Goal: Task Accomplishment & Management: Use online tool/utility

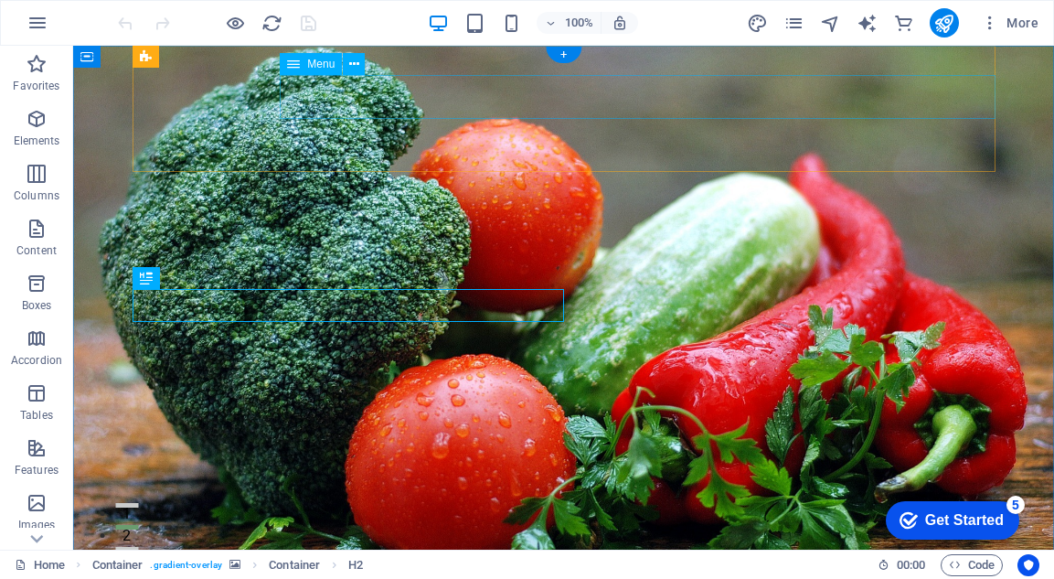
click at [304, 64] on div "Menu" at bounding box center [311, 64] width 62 height 22
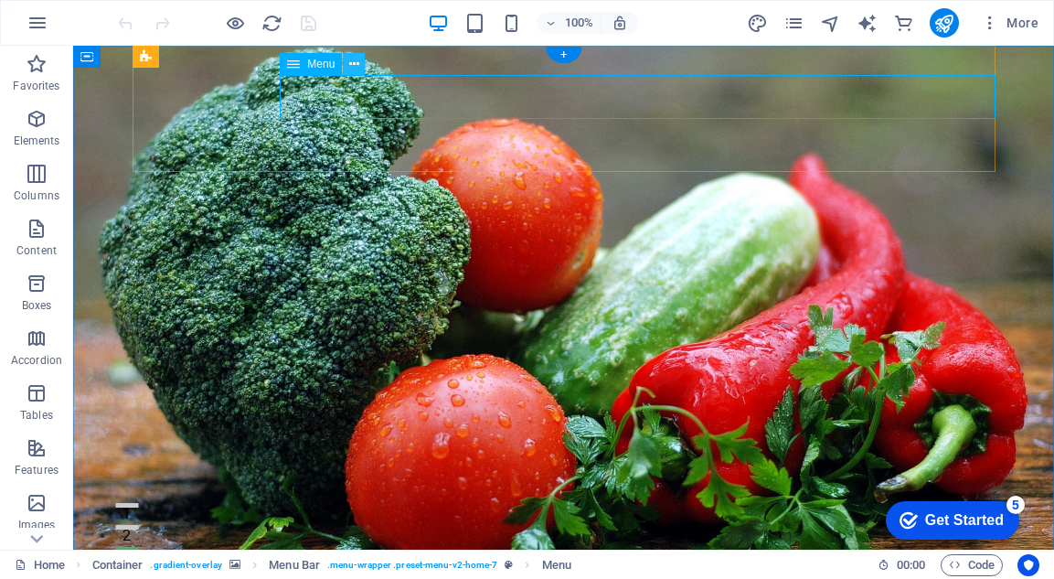
click at [351, 64] on icon at bounding box center [354, 64] width 10 height 19
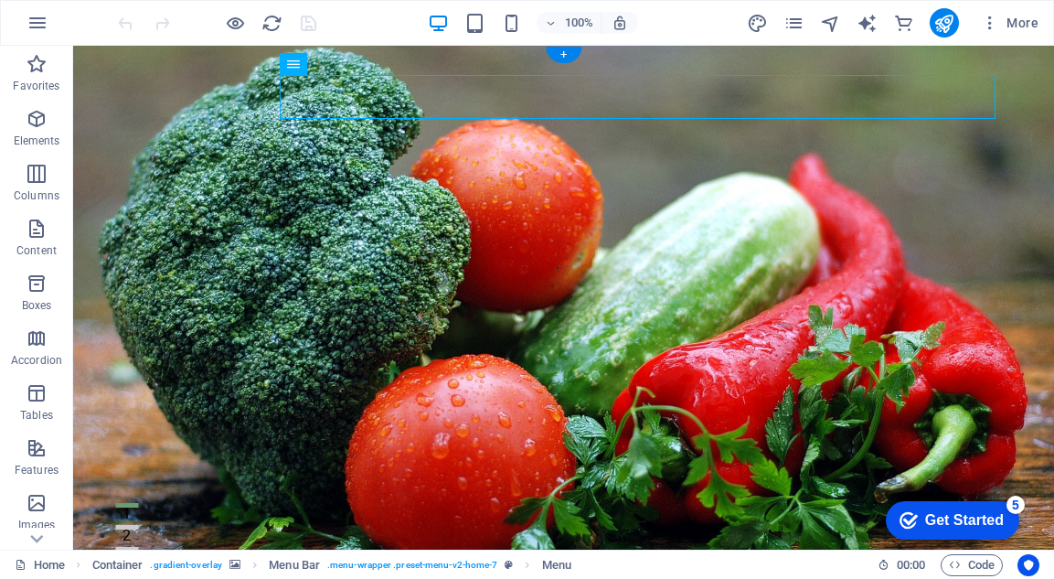
click at [647, 233] on figure at bounding box center [563, 323] width 981 height 554
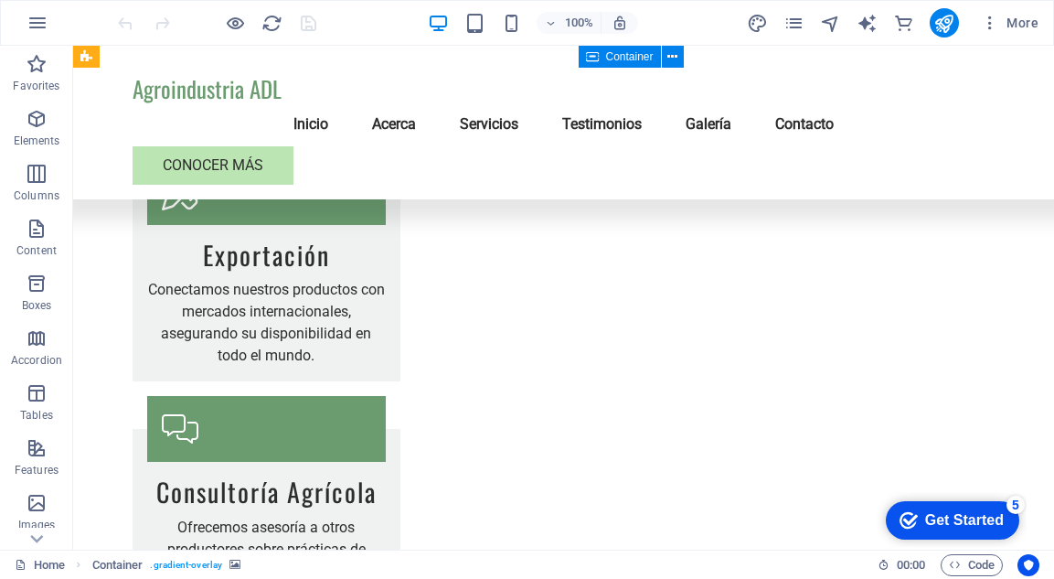
scroll to position [2537, 0]
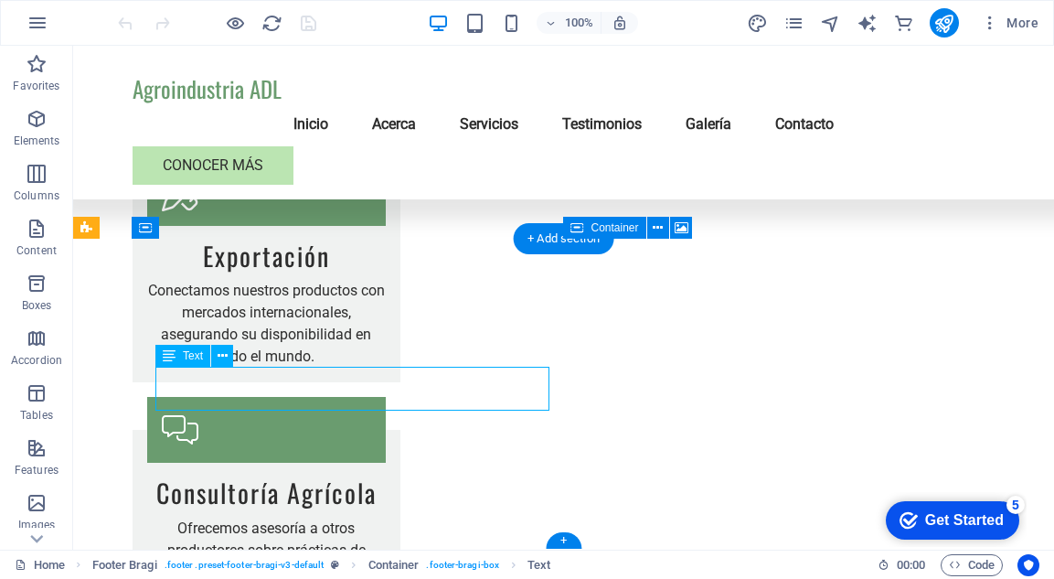
drag, startPoint x: 283, startPoint y: 404, endPoint x: 156, endPoint y: 386, distance: 127.5
drag, startPoint x: 155, startPoint y: 377, endPoint x: 303, endPoint y: 402, distance: 149.4
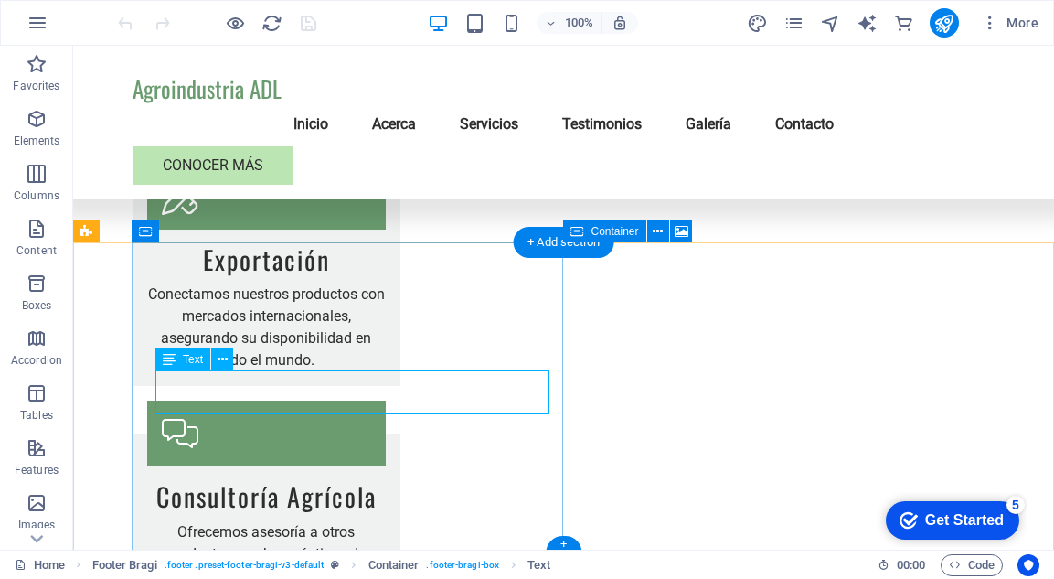
scroll to position [2531, 0]
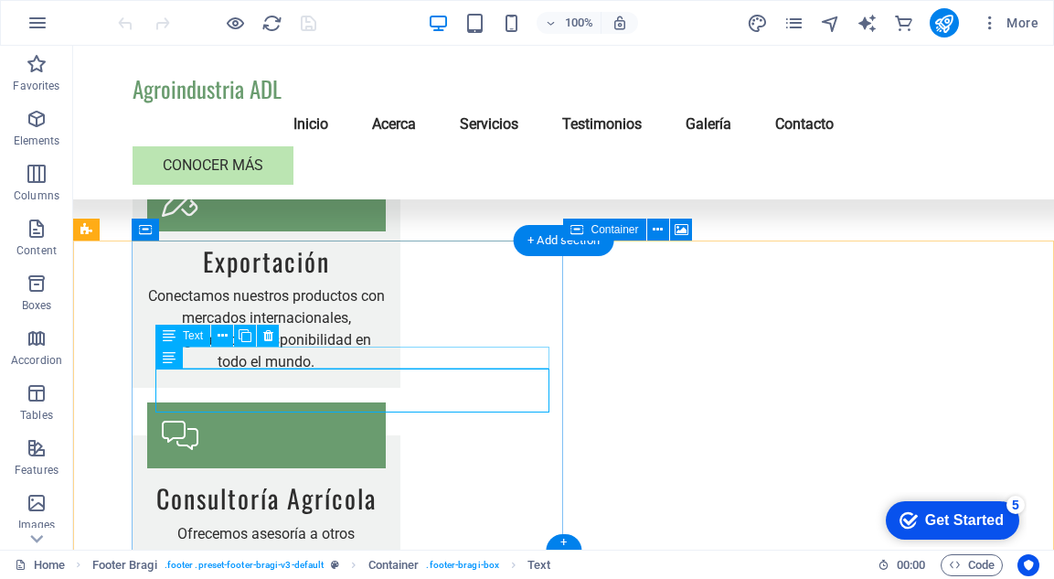
click at [192, 340] on span "Text" at bounding box center [193, 335] width 20 height 11
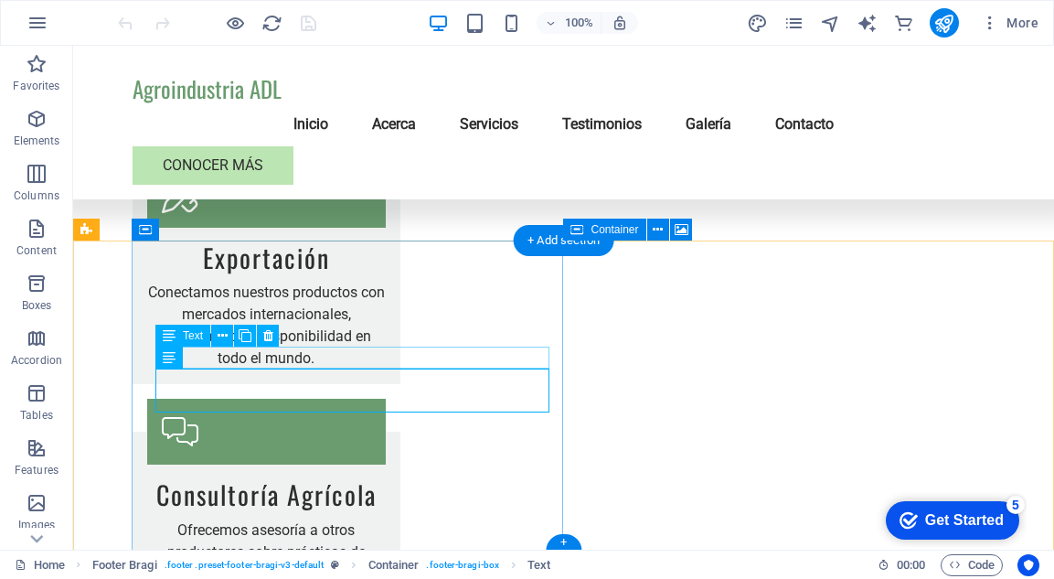
scroll to position [2537, 0]
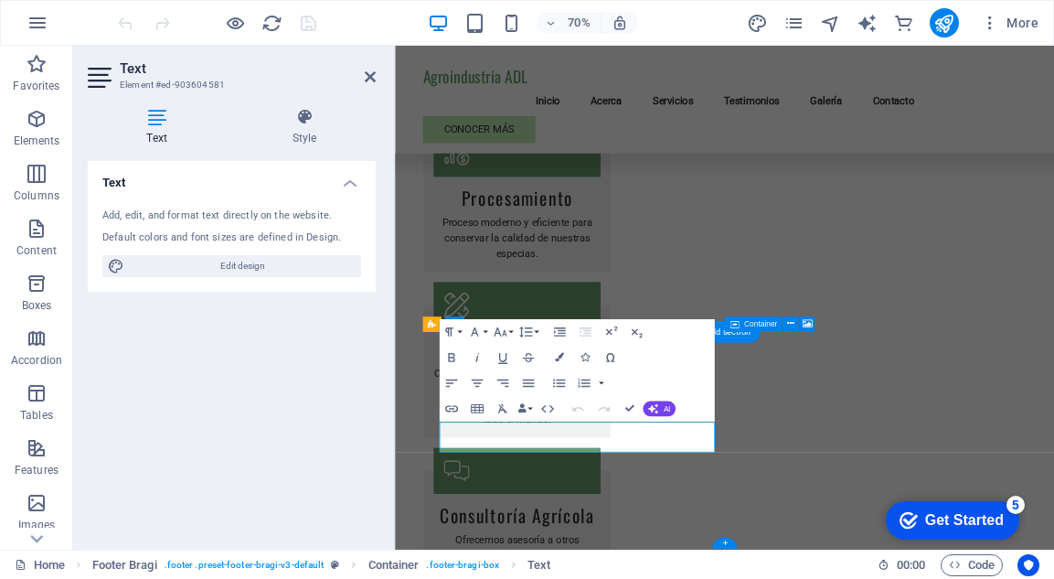
click at [229, 401] on div "Text Add, edit, and format text directly on the website. Default colors and fon…" at bounding box center [232, 348] width 288 height 374
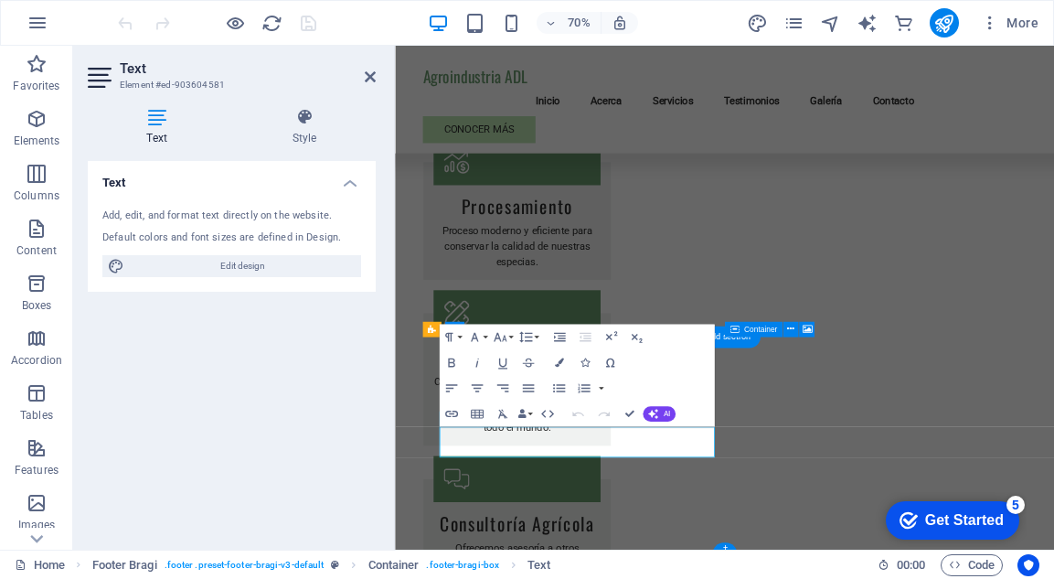
scroll to position [2306, 0]
click at [367, 76] on icon at bounding box center [370, 76] width 11 height 15
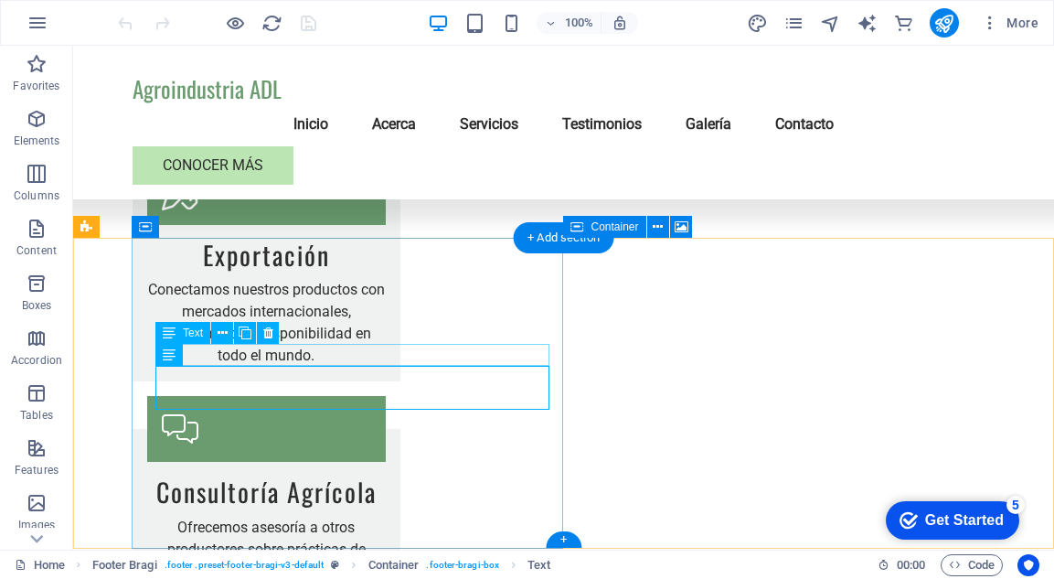
scroll to position [2537, 0]
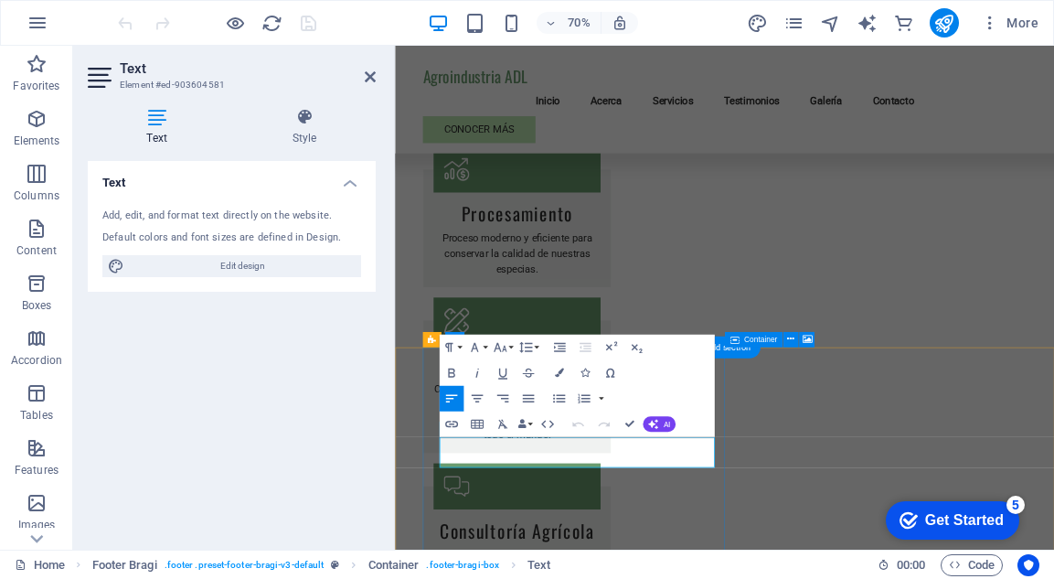
click at [262, 384] on div "Text Add, edit, and format text directly on the website. Default colors and fon…" at bounding box center [232, 348] width 288 height 374
click at [179, 223] on div "Add, edit, and format text directly on the website. Default colors and font siz…" at bounding box center [232, 243] width 288 height 98
click at [132, 211] on div "Add, edit, and format text directly on the website." at bounding box center [231, 216] width 259 height 16
drag, startPoint x: 603, startPoint y: 637, endPoint x: 492, endPoint y: 600, distance: 116.8
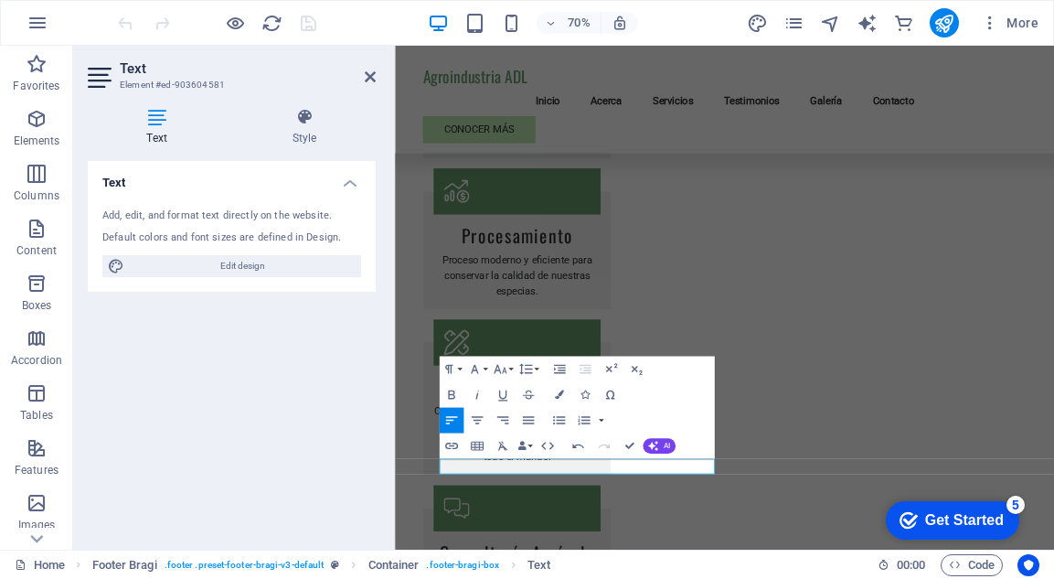
scroll to position [2262, 0]
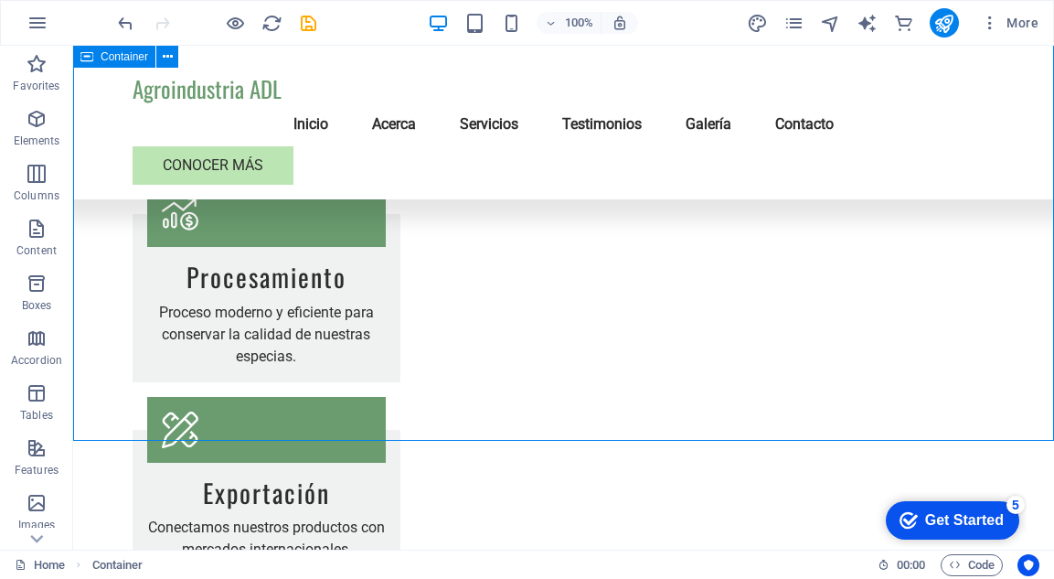
scroll to position [2515, 0]
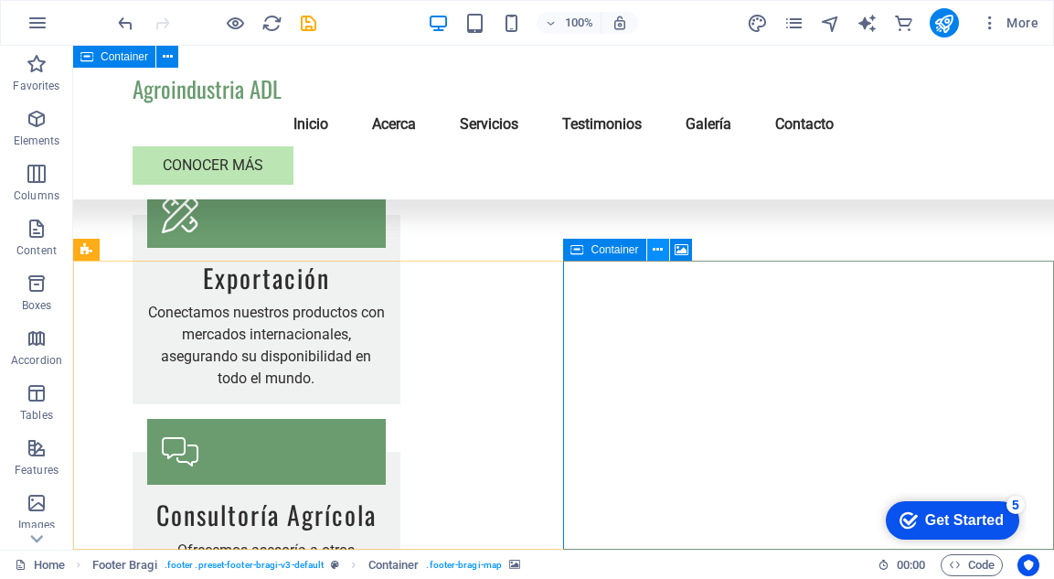
click at [656, 250] on icon at bounding box center [658, 249] width 10 height 19
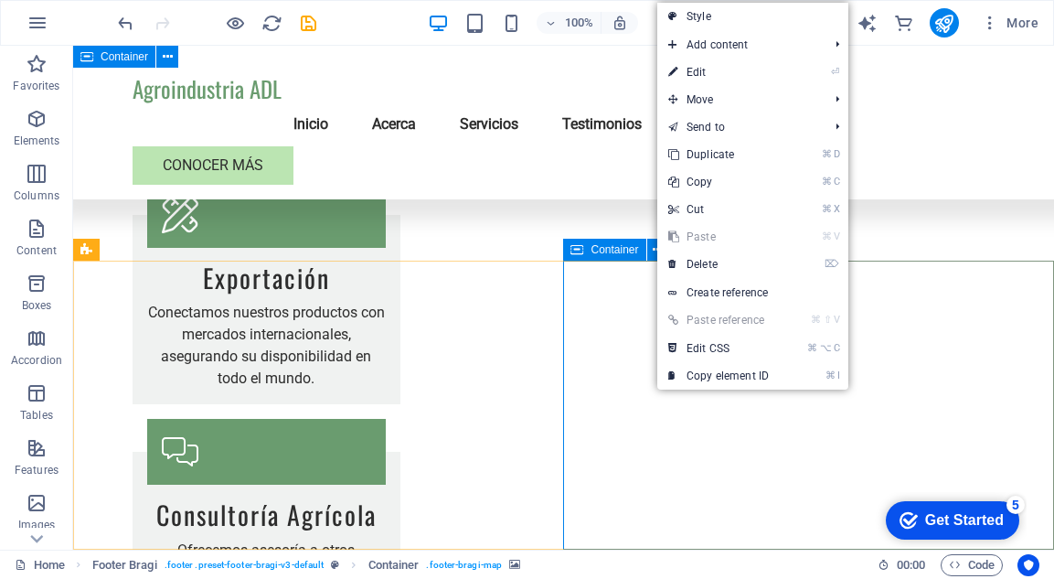
click at [626, 252] on span "Container" at bounding box center [615, 249] width 48 height 11
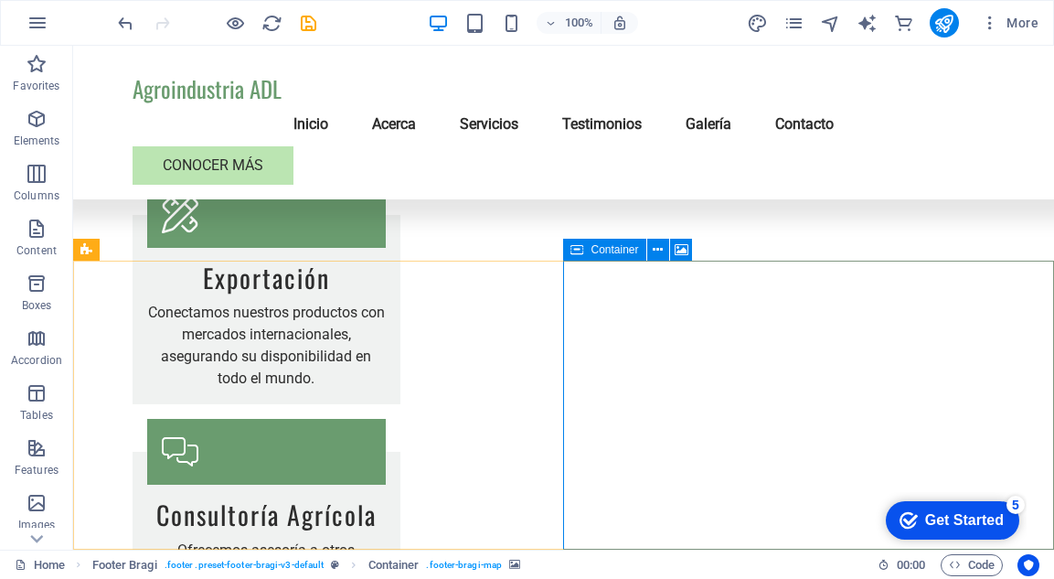
click at [614, 247] on span "Container" at bounding box center [615, 249] width 48 height 11
click at [656, 250] on icon at bounding box center [658, 249] width 10 height 19
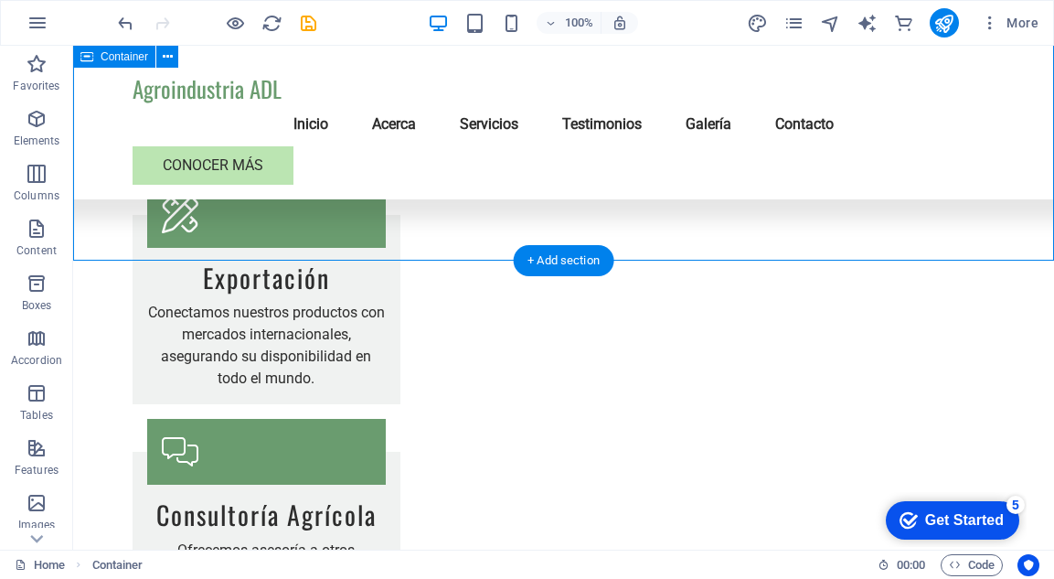
click at [32, 116] on icon "button" at bounding box center [37, 119] width 22 height 22
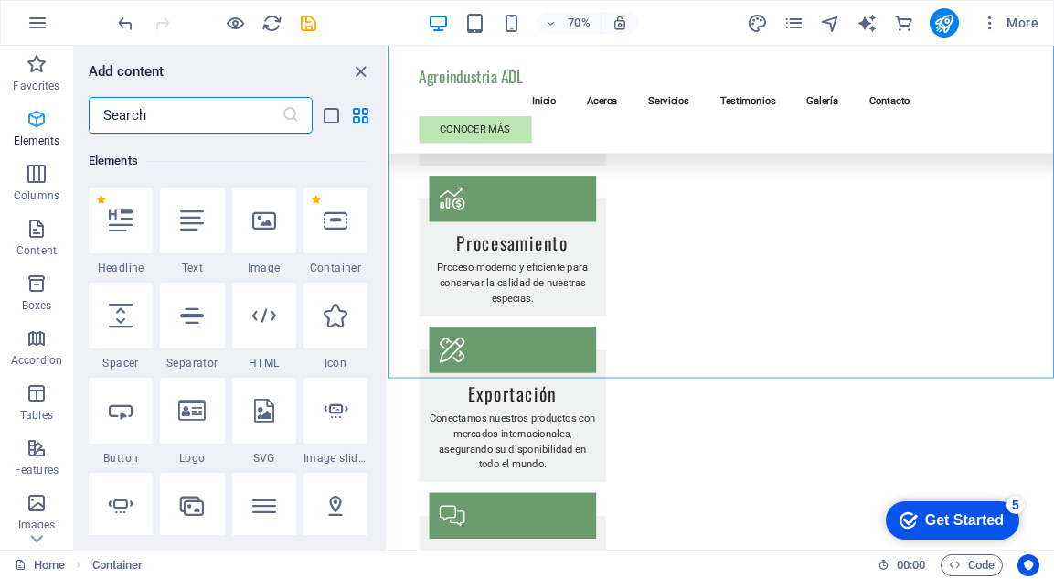
scroll to position [195, 0]
click at [328, 322] on icon at bounding box center [336, 314] width 24 height 24
select select "xMidYMid"
select select "px"
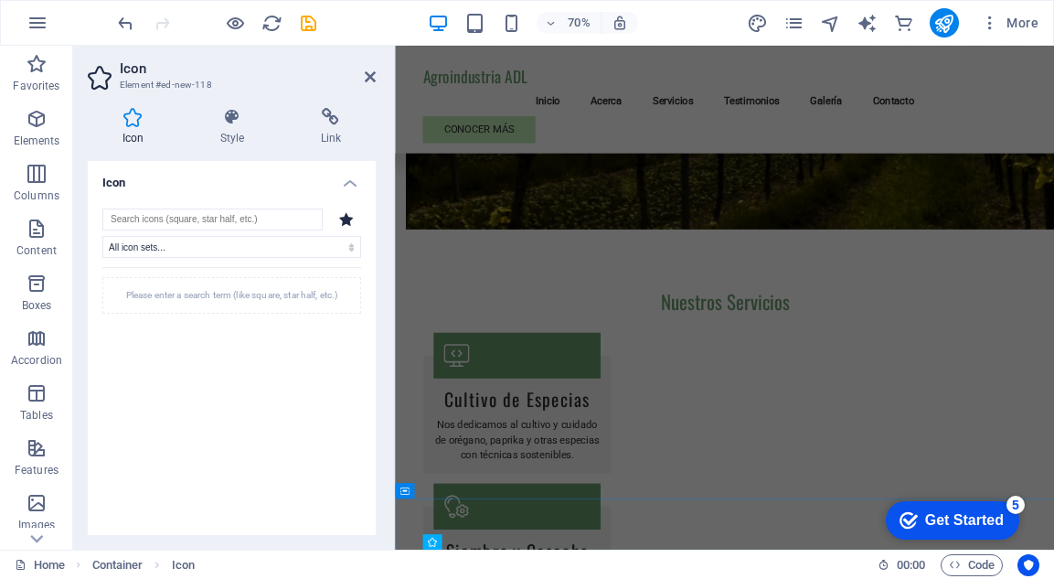
scroll to position [1591, 0]
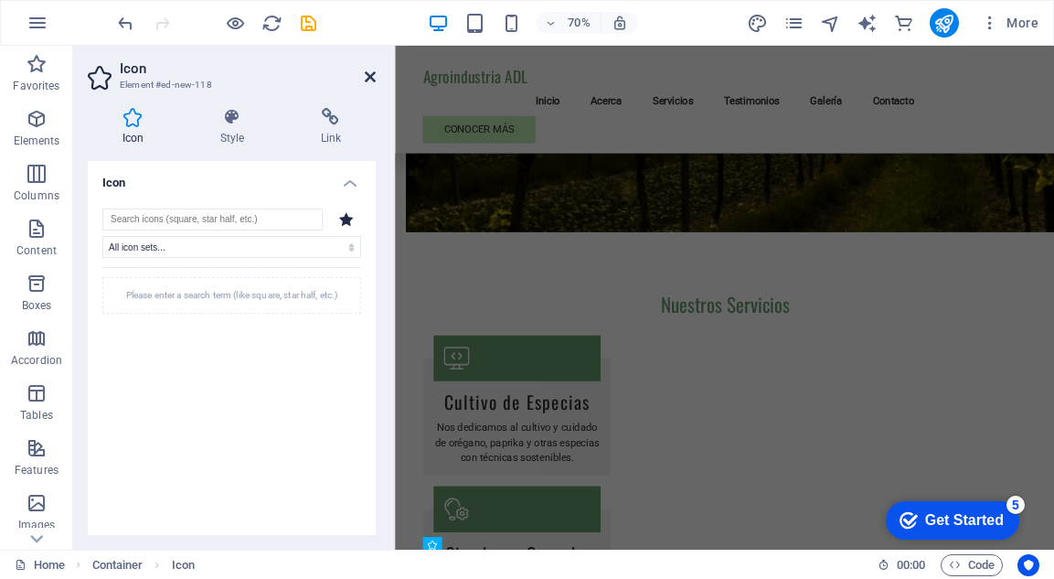
click at [369, 71] on icon at bounding box center [370, 76] width 11 height 15
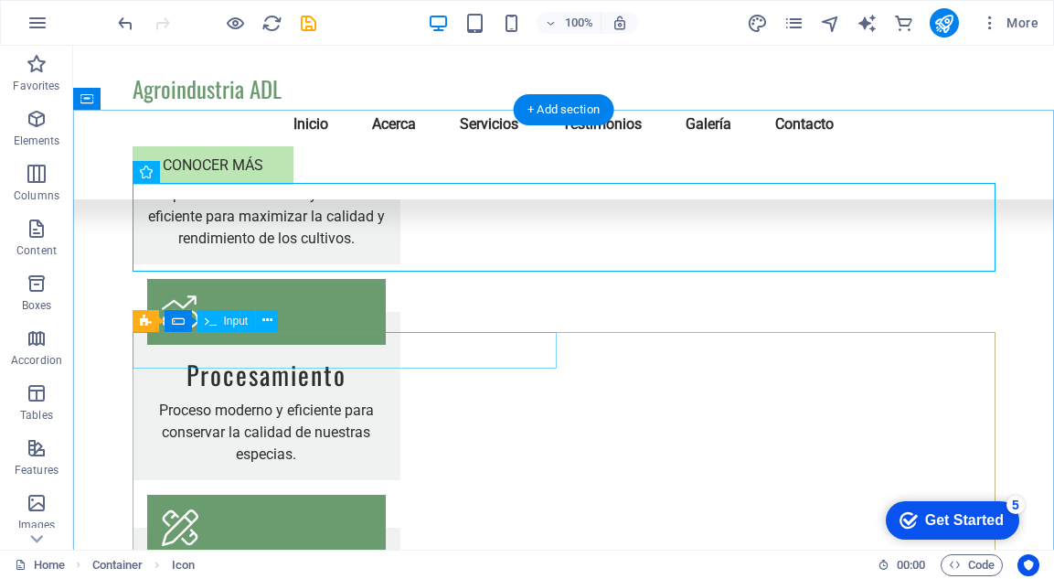
scroll to position [2173, 0]
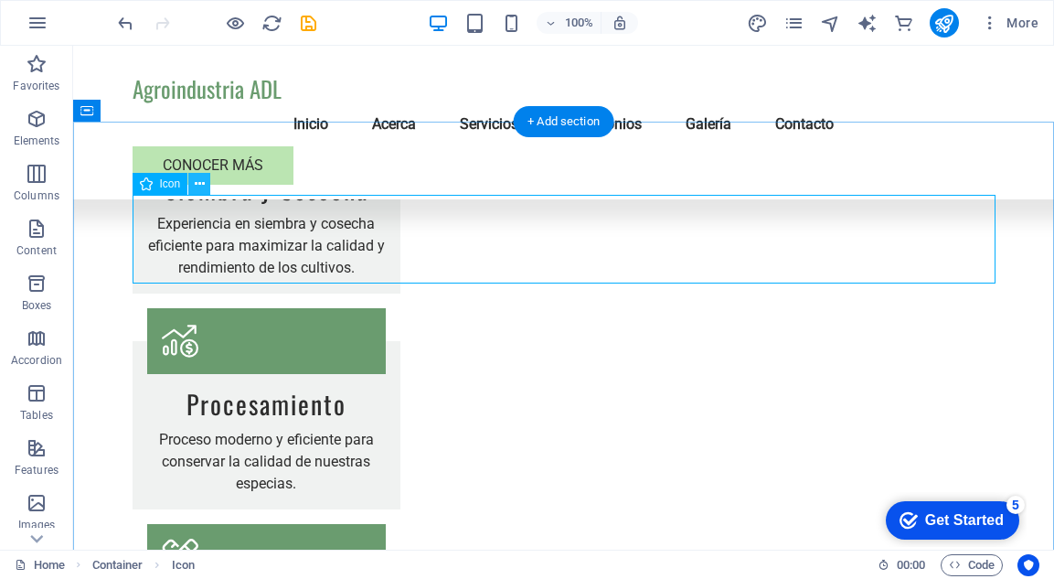
click at [197, 186] on icon at bounding box center [200, 184] width 10 height 19
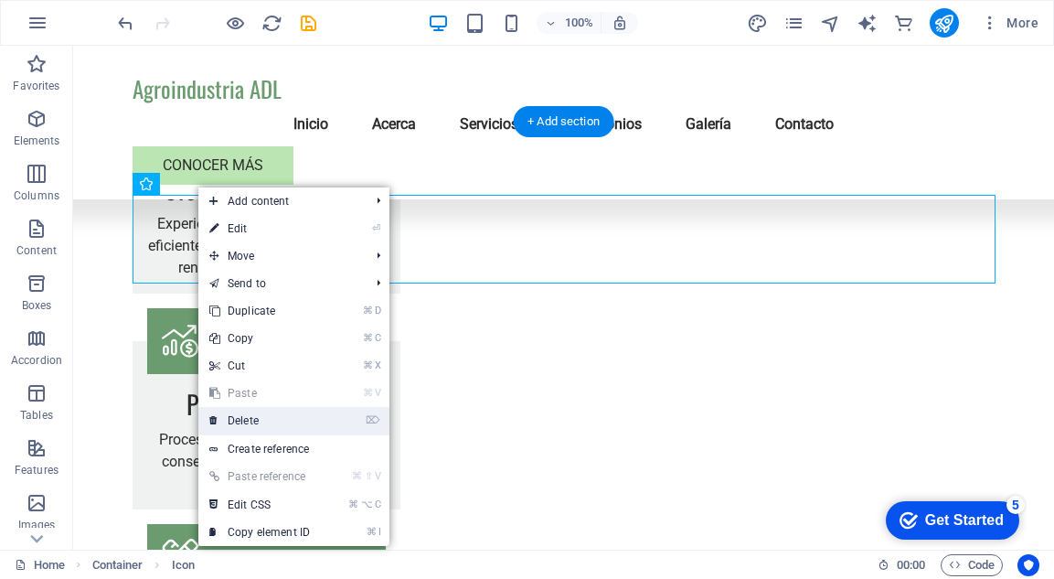
click at [251, 412] on link "⌦ Delete" at bounding box center [259, 420] width 123 height 27
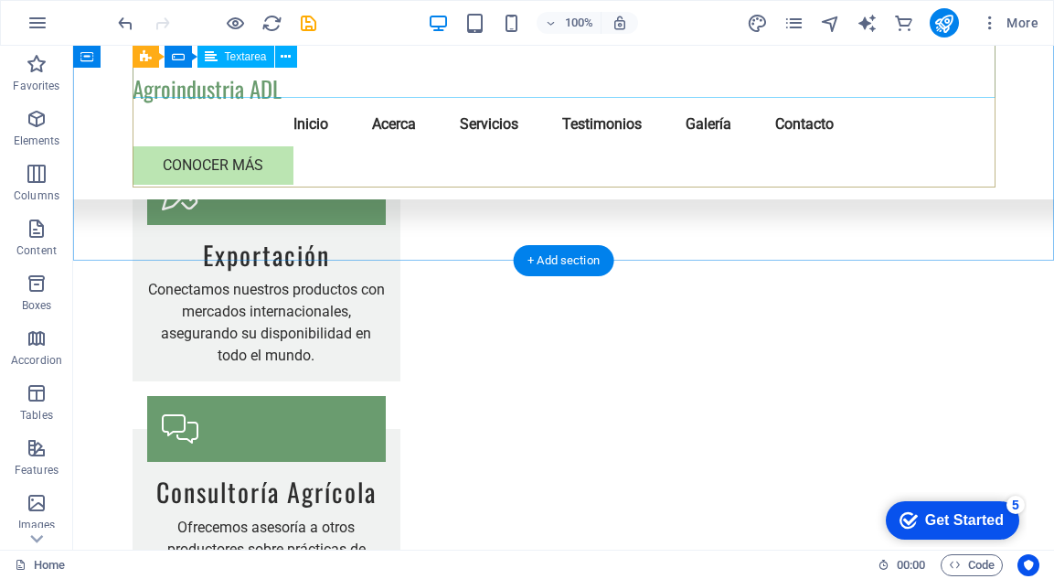
scroll to position [2537, 0]
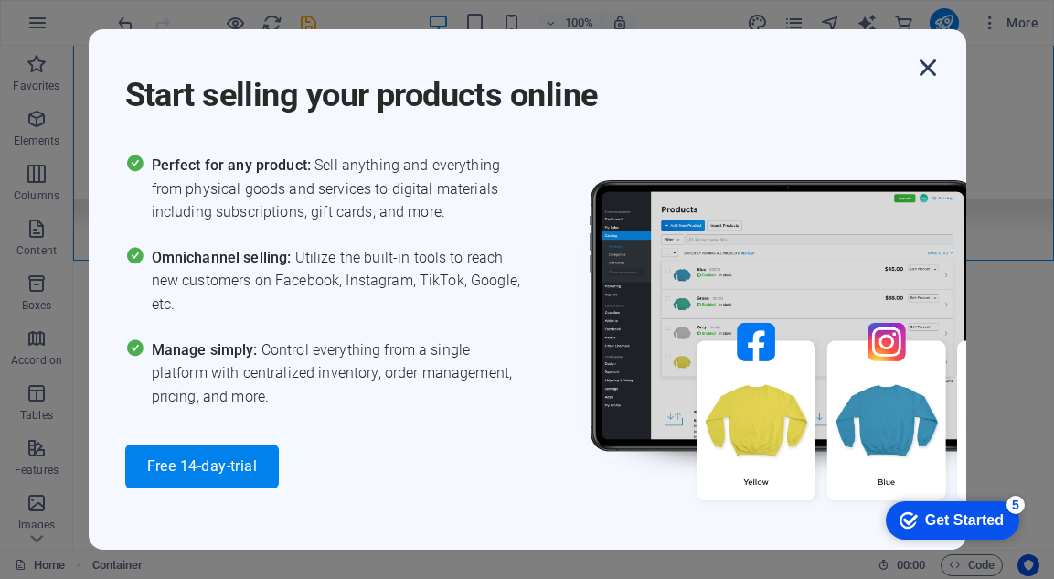
click at [927, 68] on icon "button" at bounding box center [928, 67] width 33 height 33
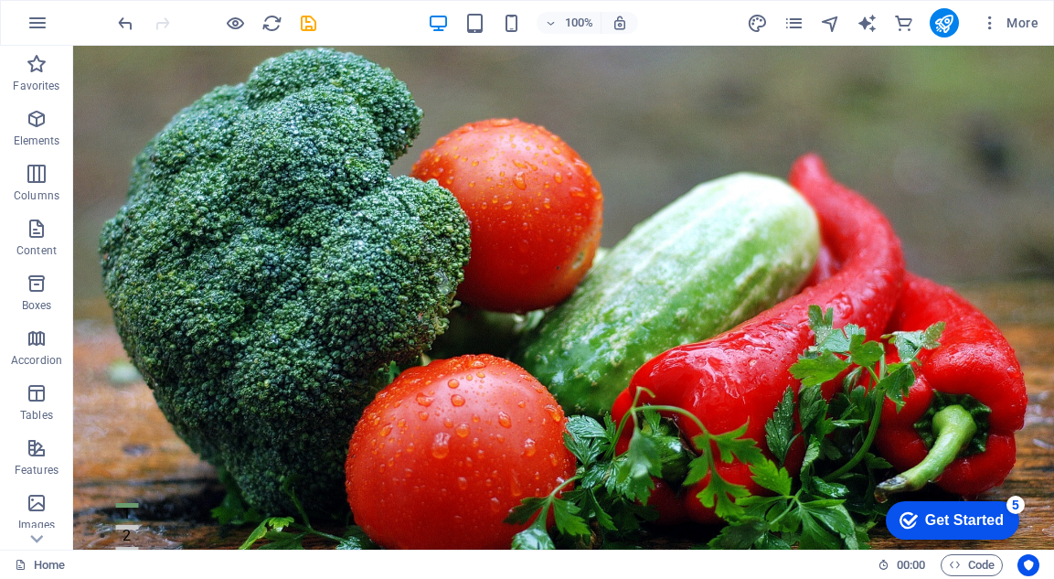
scroll to position [0, 0]
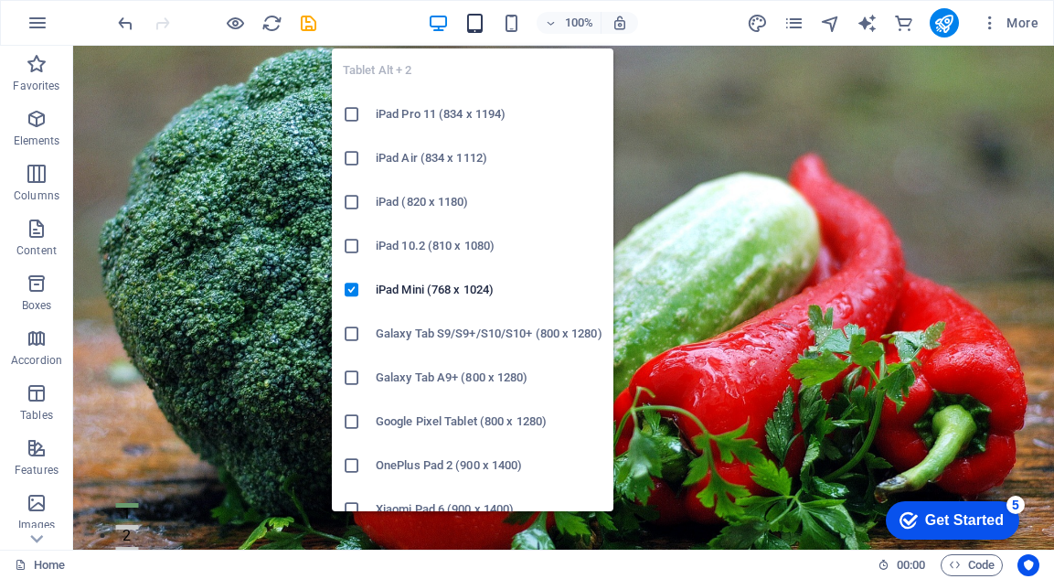
click at [474, 20] on icon "button" at bounding box center [475, 23] width 21 height 21
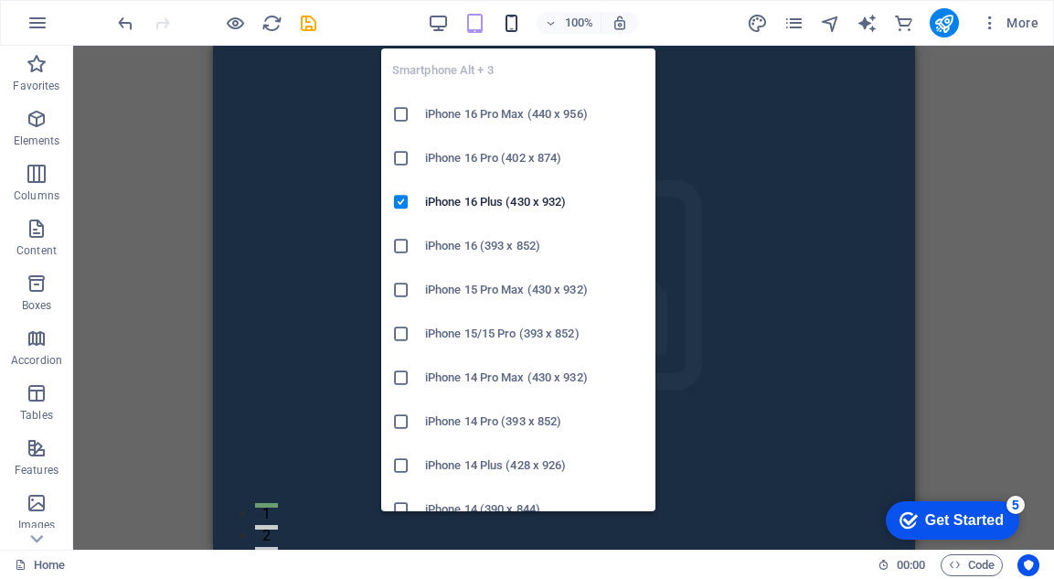
click at [513, 24] on icon "button" at bounding box center [511, 23] width 21 height 21
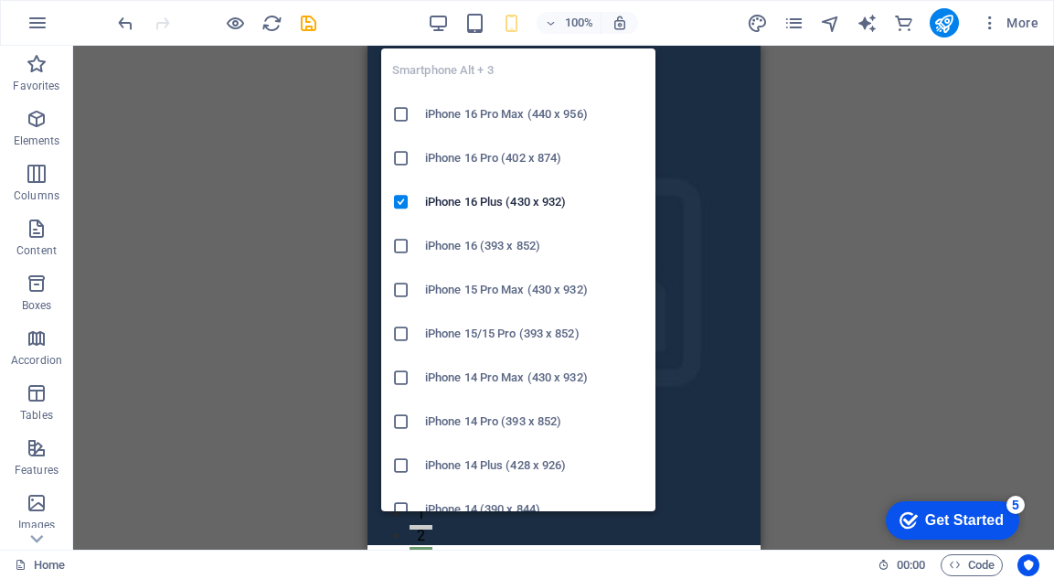
click at [403, 117] on icon at bounding box center [401, 114] width 18 height 18
